Goal: Task Accomplishment & Management: Use online tool/utility

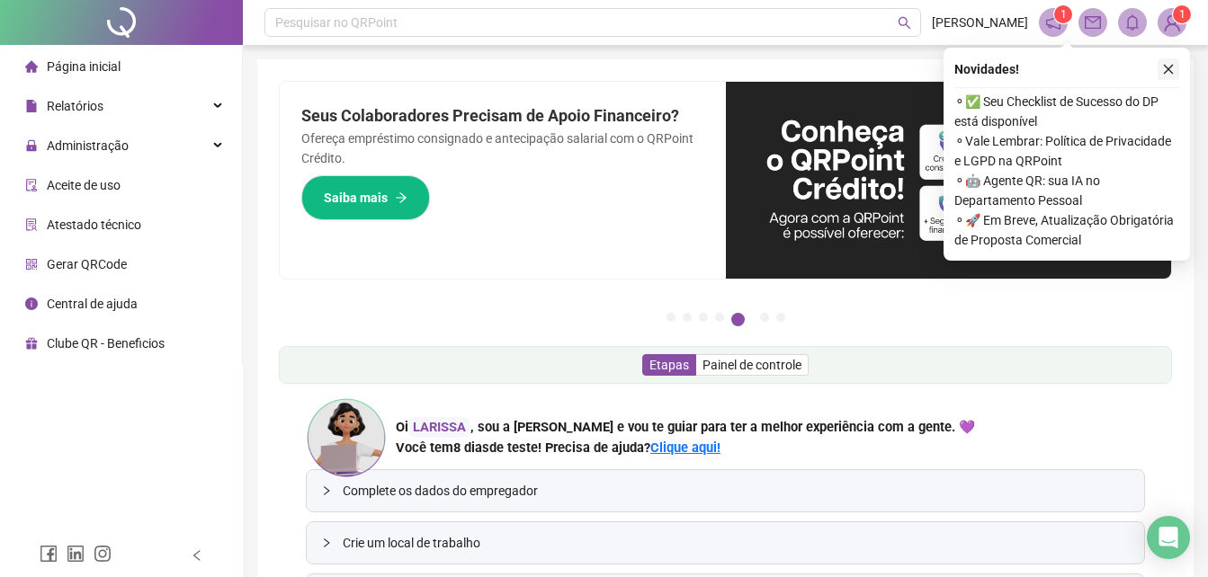
click at [1177, 63] on button "button" at bounding box center [1169, 69] width 22 height 22
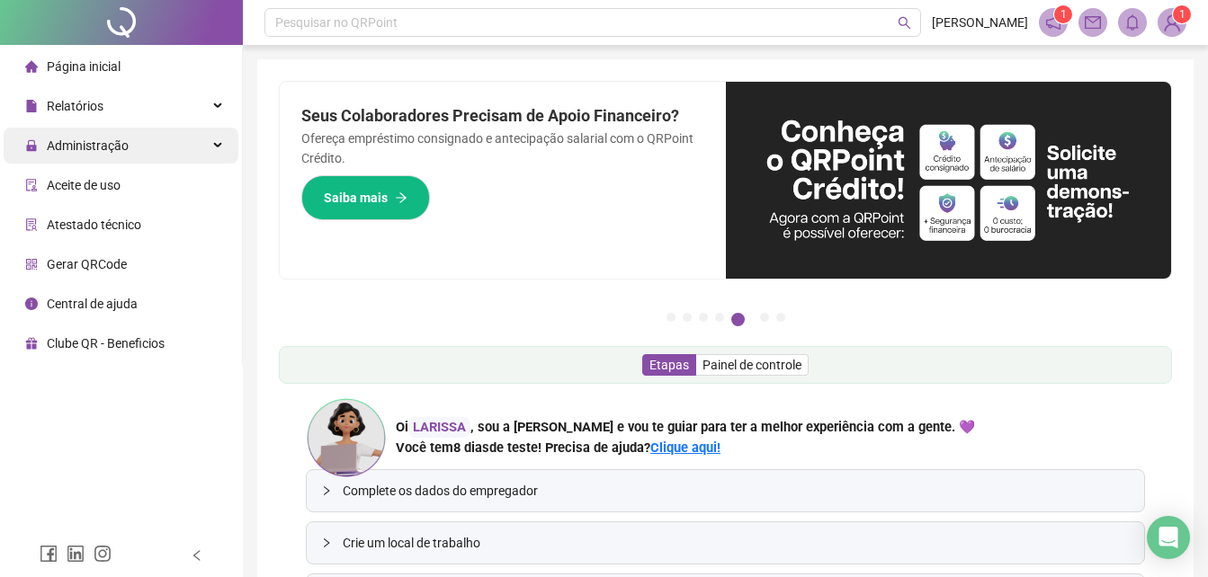
click at [133, 144] on div "Administração" at bounding box center [121, 146] width 235 height 36
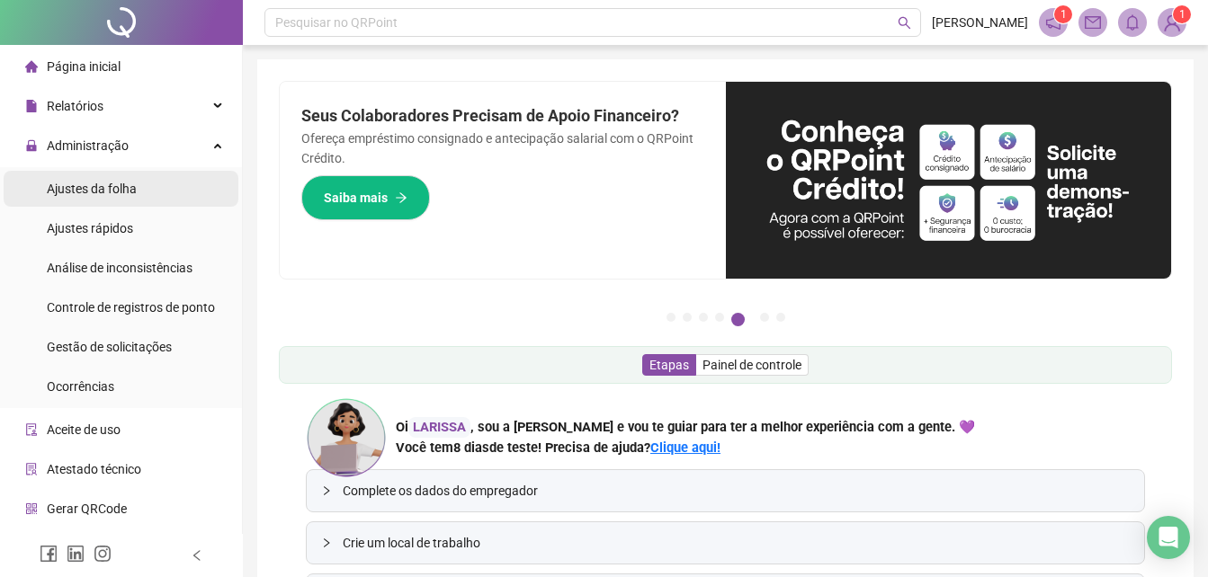
click at [112, 188] on span "Ajustes da folha" at bounding box center [92, 189] width 90 height 14
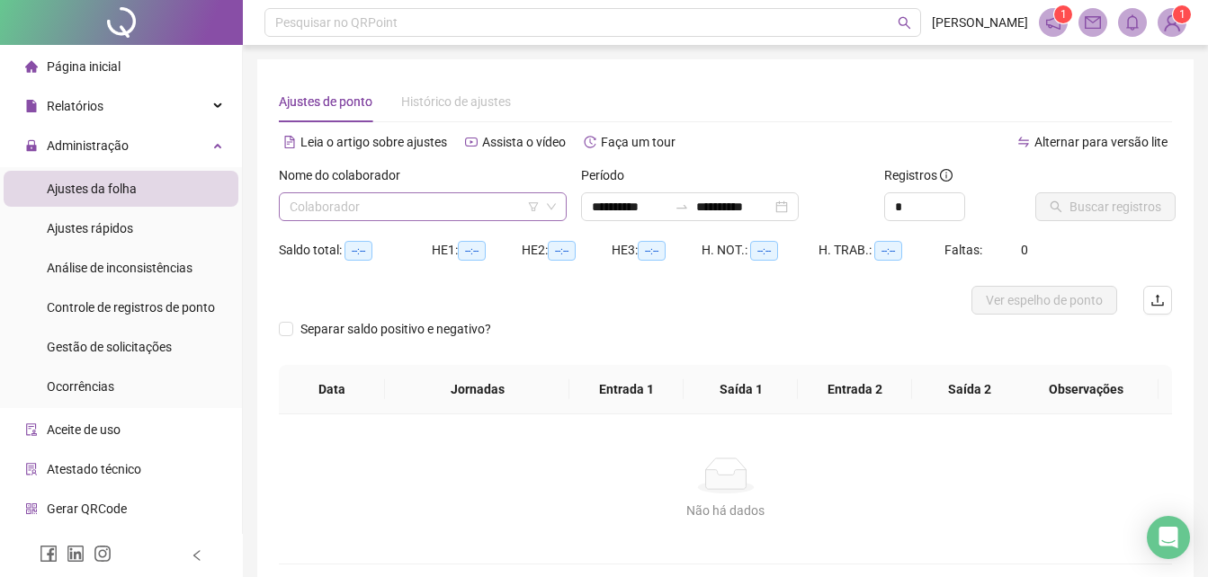
type input "**********"
click at [438, 219] on input "search" at bounding box center [415, 206] width 250 height 27
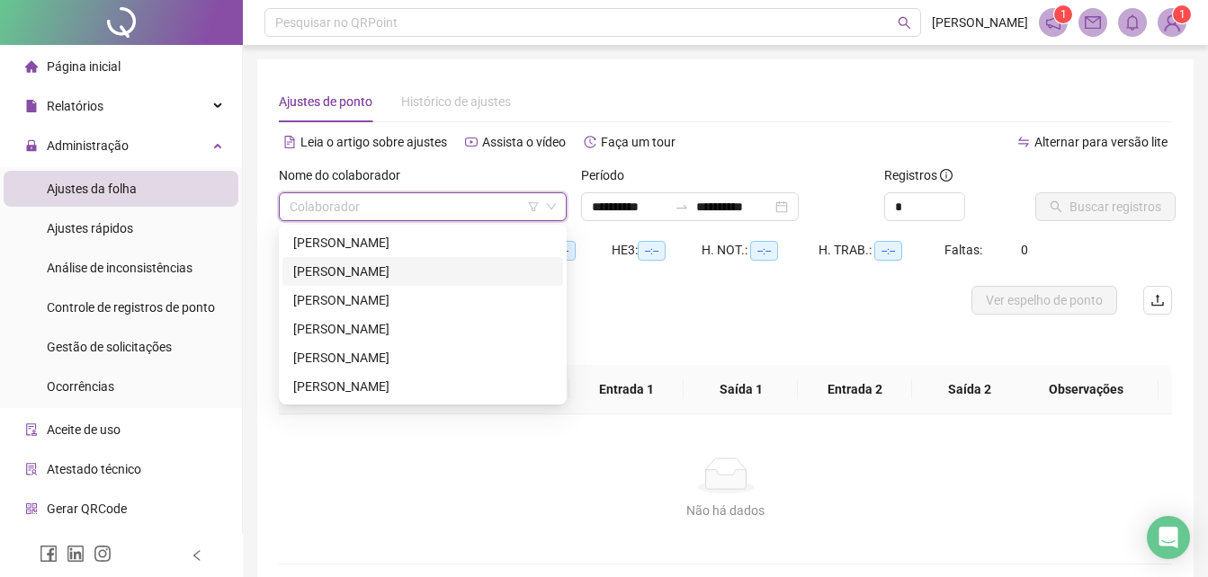
click at [371, 263] on div "[PERSON_NAME]" at bounding box center [422, 272] width 259 height 20
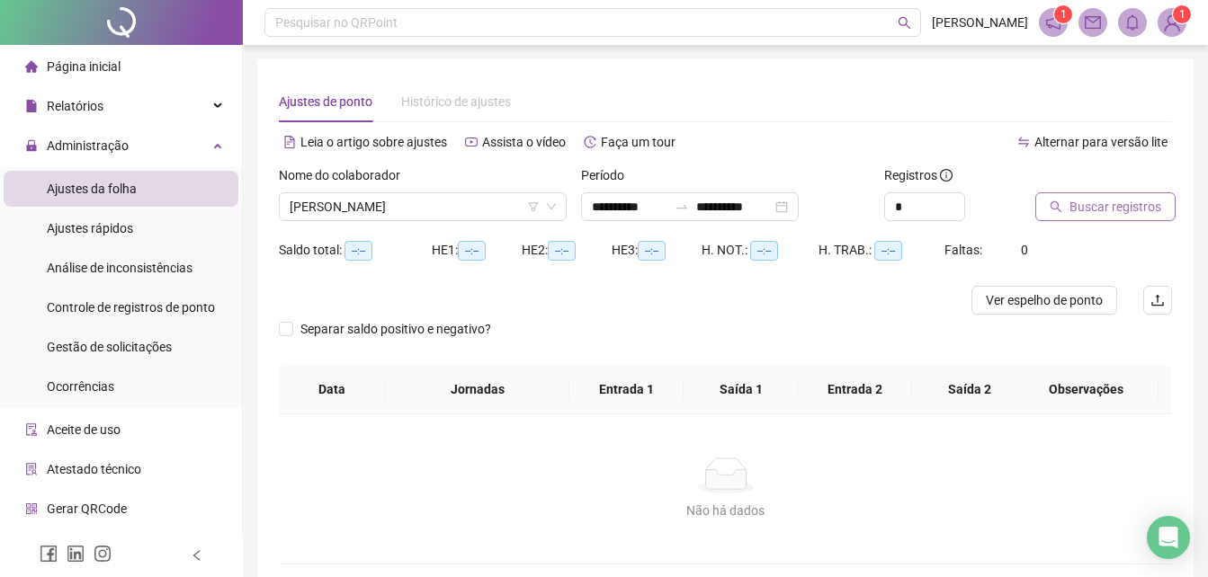
click at [1036, 202] on button "Buscar registros" at bounding box center [1105, 206] width 140 height 29
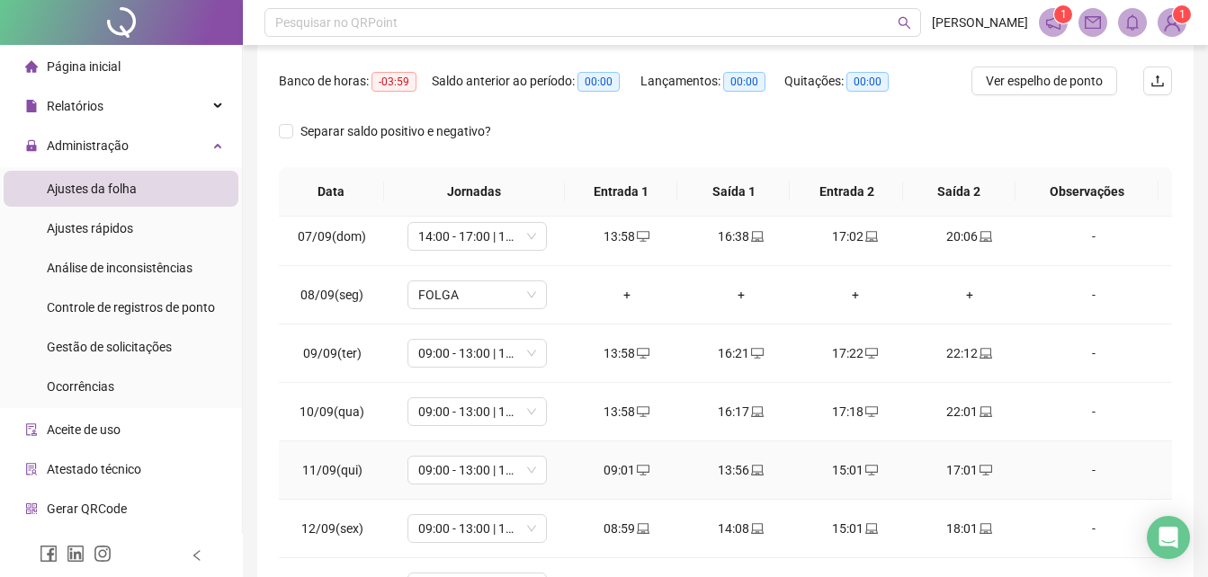
scroll to position [540, 0]
